Goal: Information Seeking & Learning: Understand process/instructions

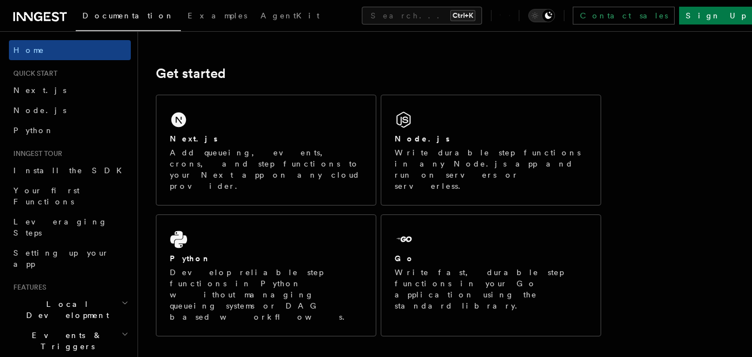
scroll to position [136, 0]
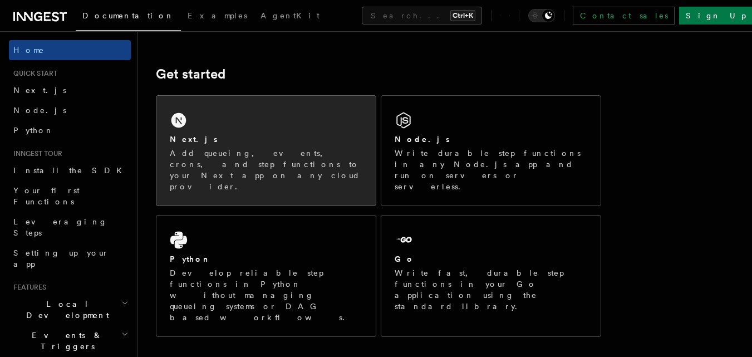
click at [263, 100] on div "Next.js Add queueing, events, crons, and step functions to your Next app on any…" at bounding box center [265, 151] width 219 height 110
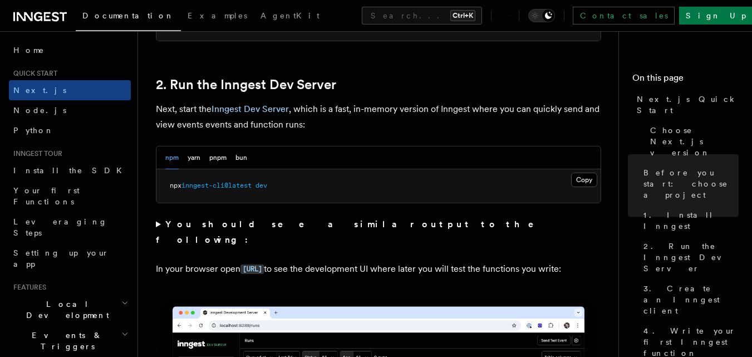
scroll to position [791, 0]
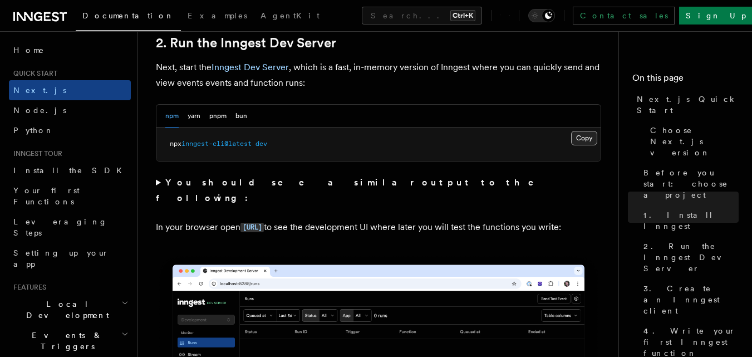
click at [593, 140] on button "Copy Copied" at bounding box center [584, 138] width 26 height 14
click at [308, 219] on p "In your browser open [URL] to see the development UI where later you will test …" at bounding box center [378, 227] width 445 height 16
click at [264, 223] on code "[URL]" at bounding box center [251, 227] width 23 height 9
